Goal: Connect with others: Connect with other users

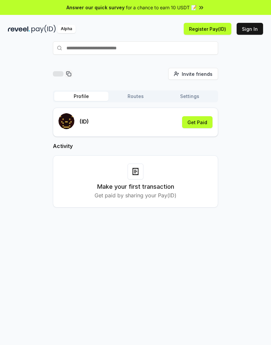
click at [188, 45] on input "text" at bounding box center [135, 47] width 165 height 13
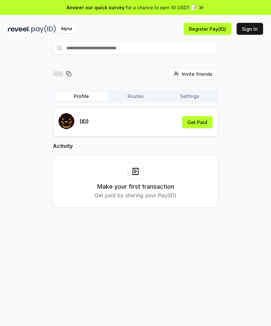
paste input "**********"
type input "*"
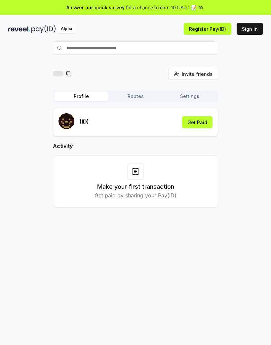
click at [200, 122] on button "Get Paid" at bounding box center [197, 122] width 30 height 12
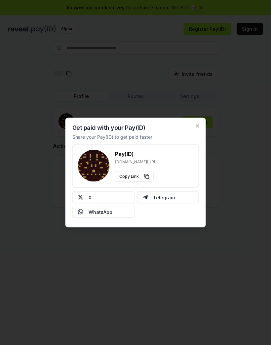
click at [118, 196] on button "X" at bounding box center [103, 197] width 62 height 12
click at [196, 126] on icon "button" at bounding box center [197, 125] width 5 height 5
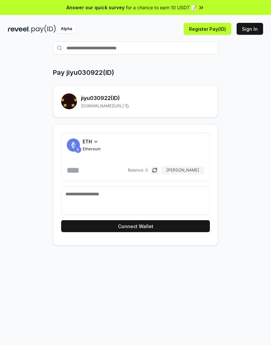
click at [190, 221] on button "Connect Wallet" at bounding box center [135, 226] width 149 height 12
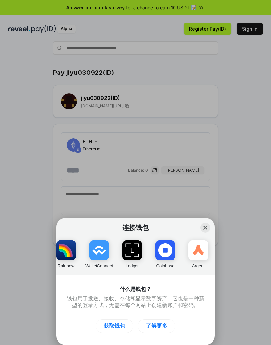
scroll to position [0, 40]
click at [223, 212] on div "连接钱包 Close MetaMask Rainbow WalletConnect Ledger Coinbase Argent 什么是钱包？ 钱包用于发送、…" at bounding box center [135, 172] width 403 height 477
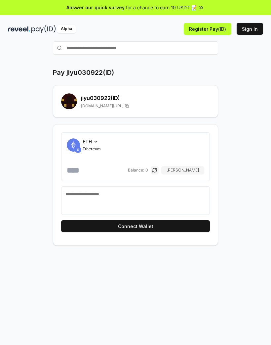
click at [89, 141] on span "ETH" at bounding box center [87, 141] width 9 height 7
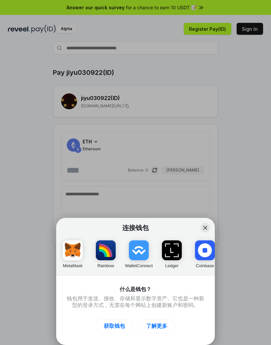
click at [224, 97] on div "连接钱包 Close MetaMask Rainbow WalletConnect Ledger Coinbase Argent 什么是钱包？ 钱包用于发送、…" at bounding box center [135, 172] width 403 height 477
